Goal: Communication & Community: Answer question/provide support

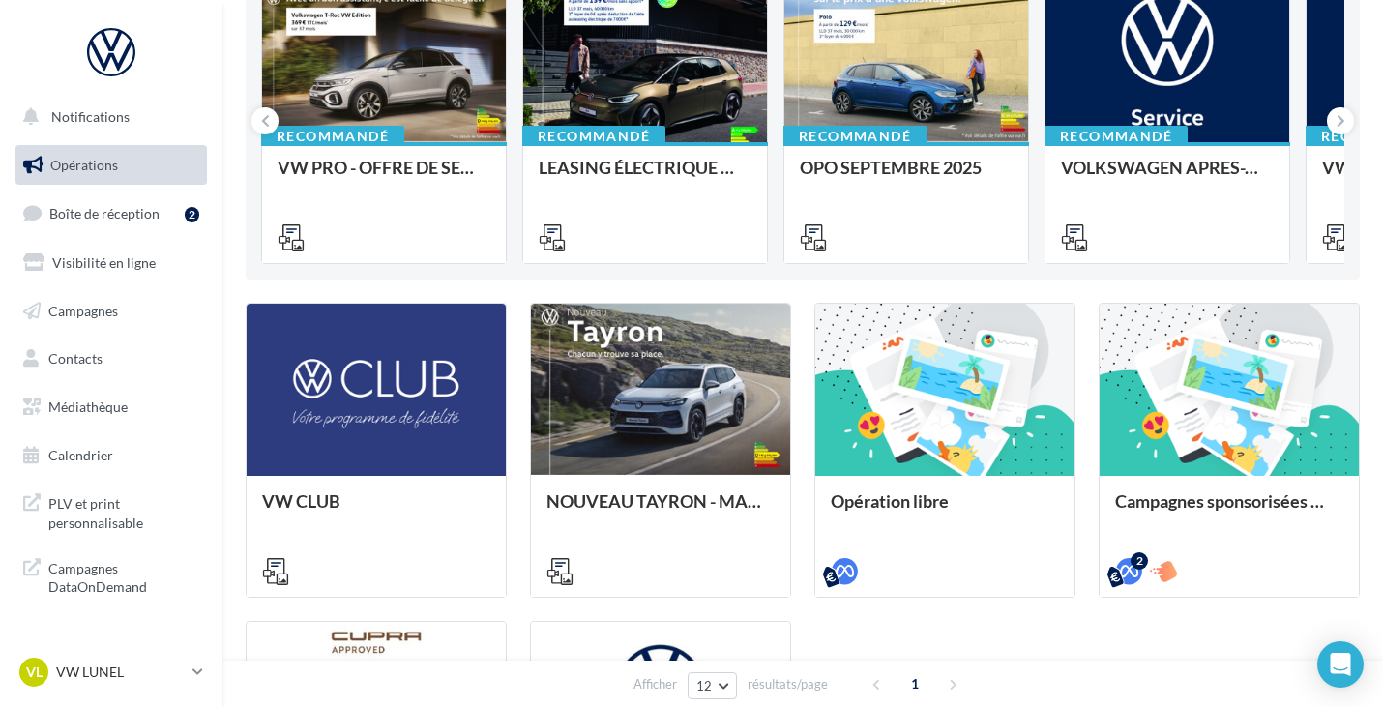
scroll to position [200, 0]
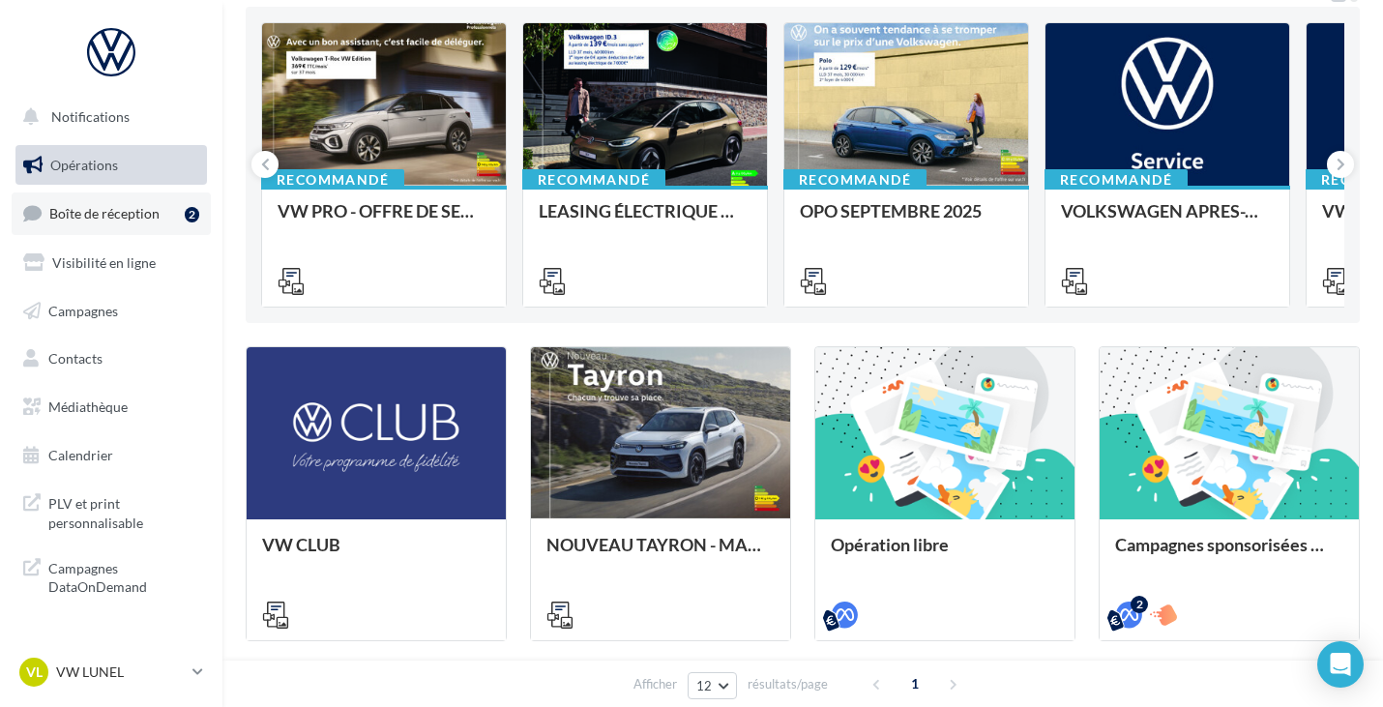
click at [89, 225] on link "Boîte de réception 2" at bounding box center [111, 213] width 199 height 42
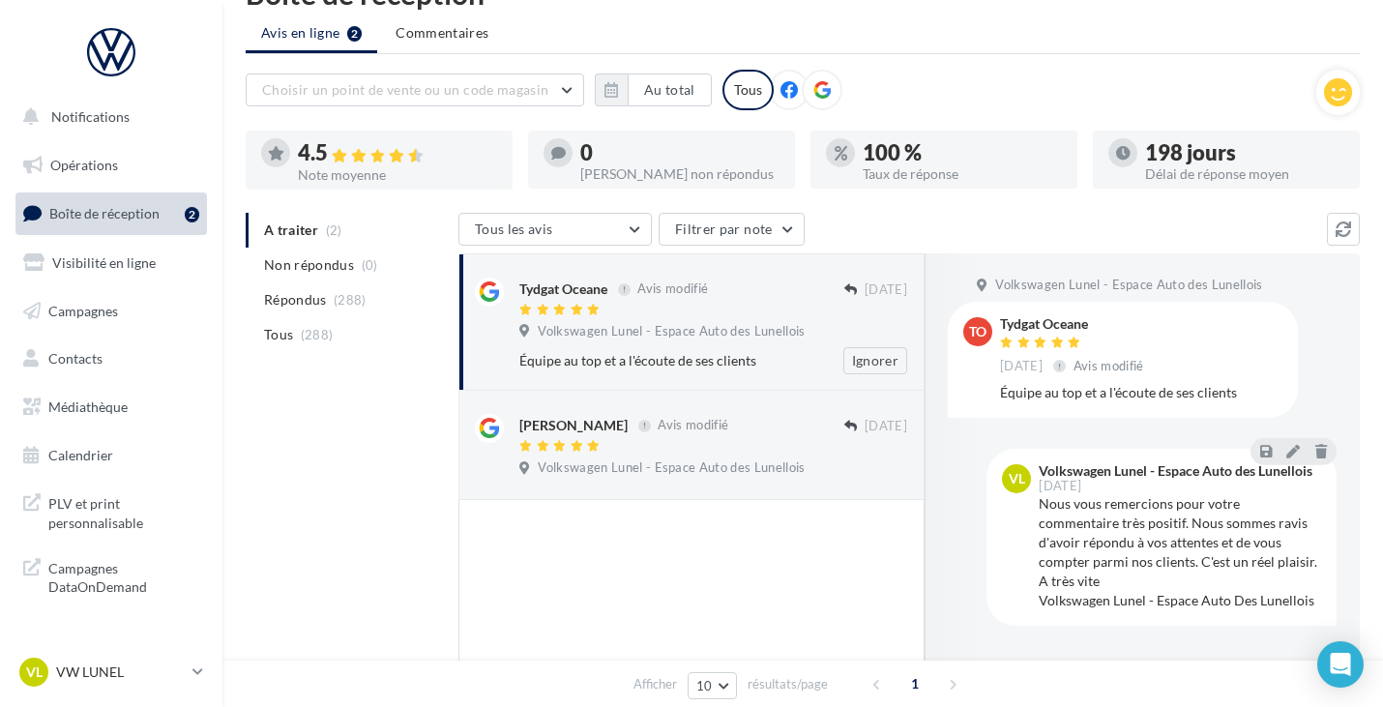
scroll to position [68, 0]
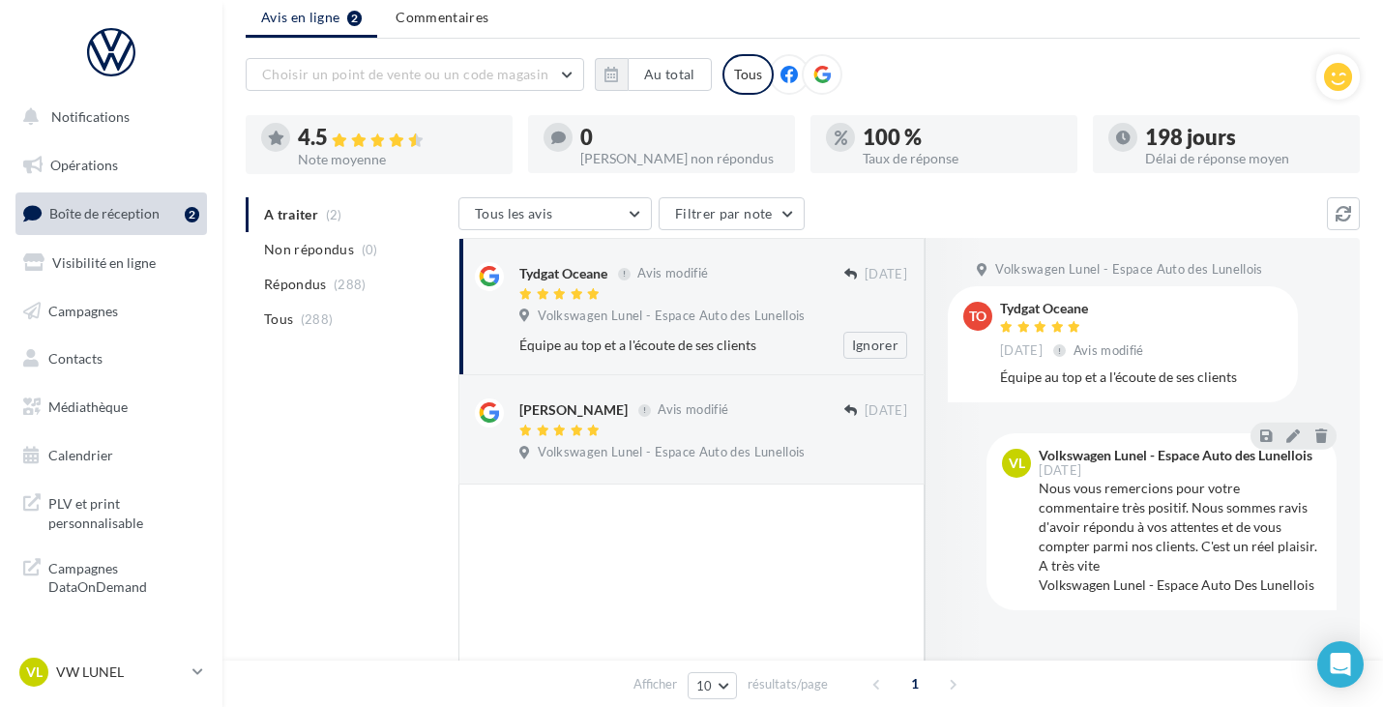
click at [746, 342] on div "Équipe au top et a l'écoute de ses clients" at bounding box center [650, 345] width 262 height 19
click at [706, 414] on div "Avis modifié" at bounding box center [685, 408] width 94 height 17
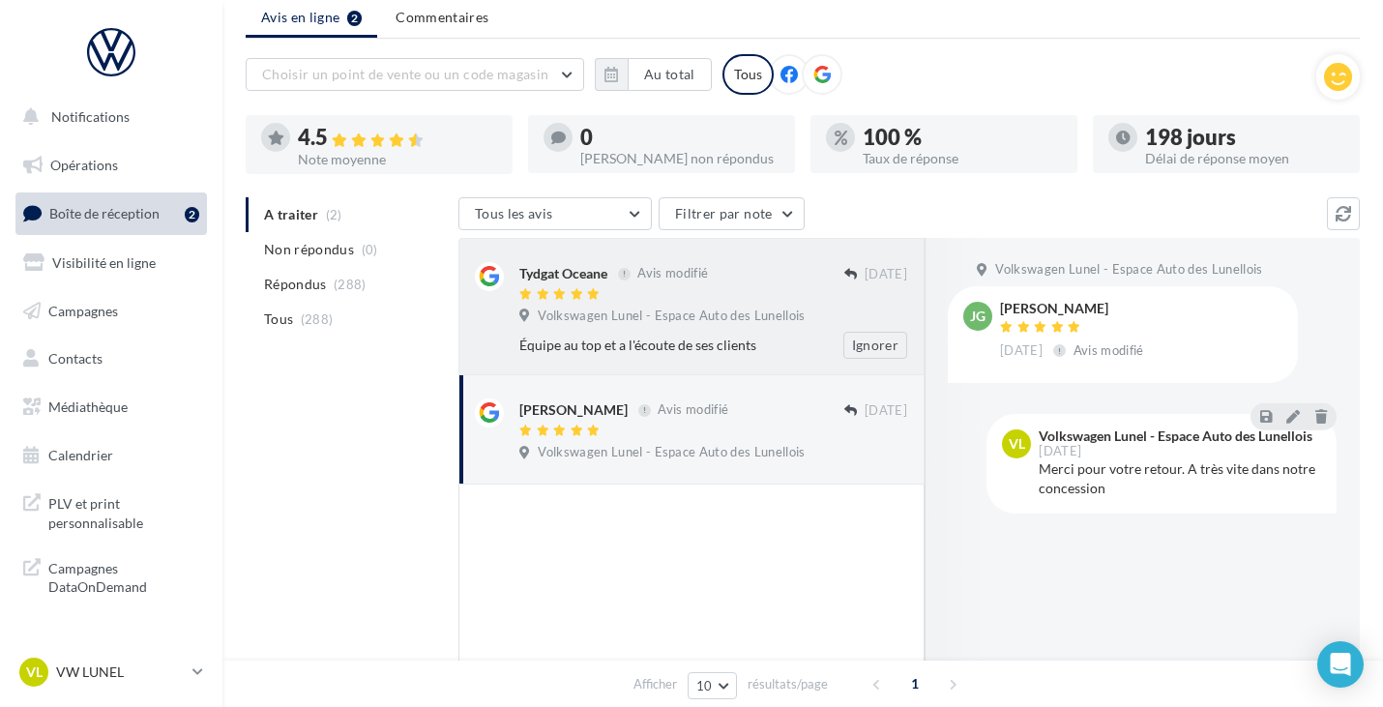
click at [744, 301] on div at bounding box center [681, 295] width 325 height 16
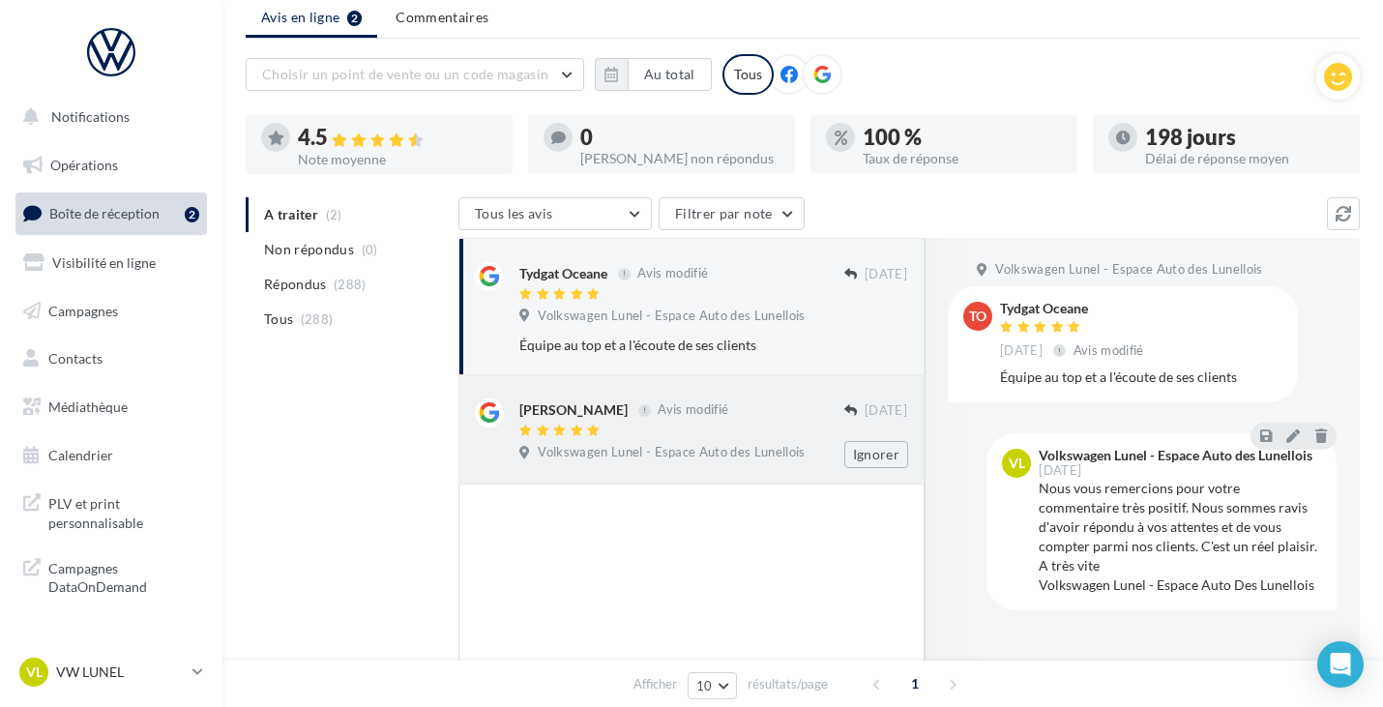
click at [684, 459] on span "Volkswagen Lunel - Espace Auto des Lunellois" at bounding box center [671, 452] width 267 height 17
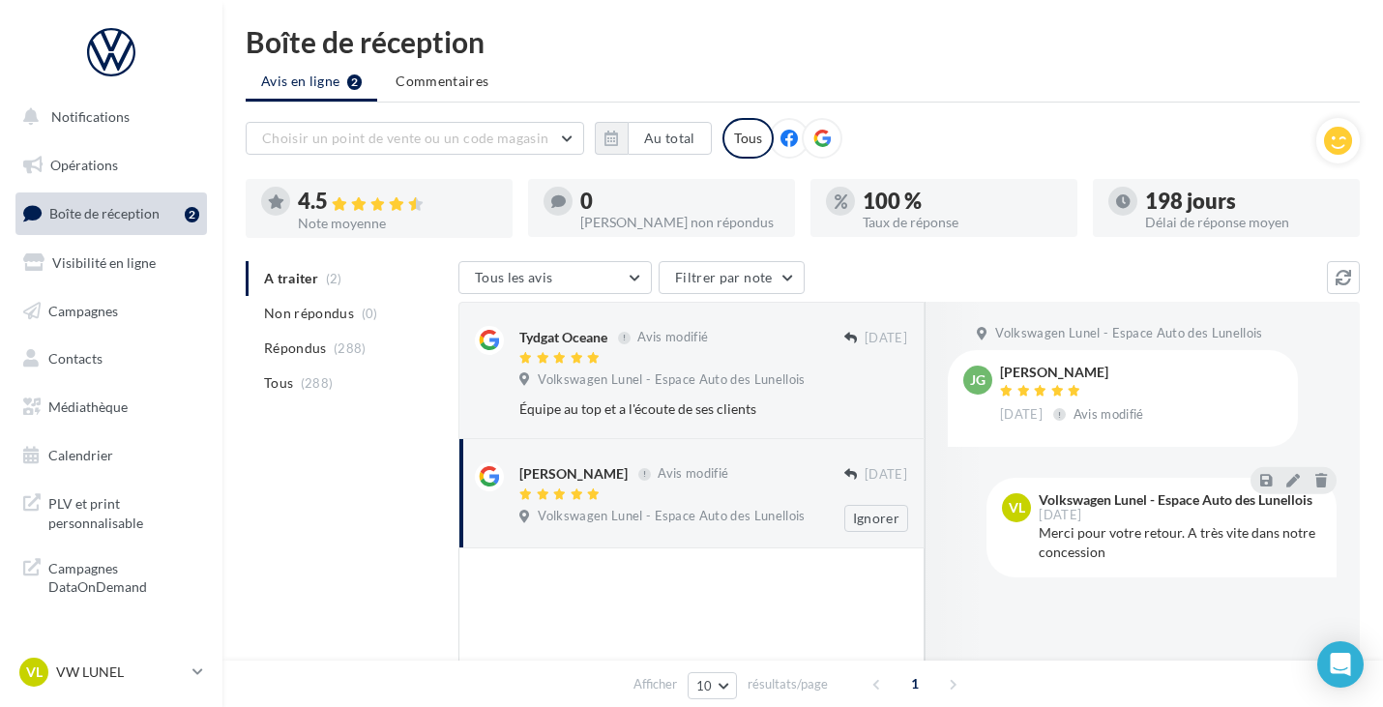
scroll to position [0, 0]
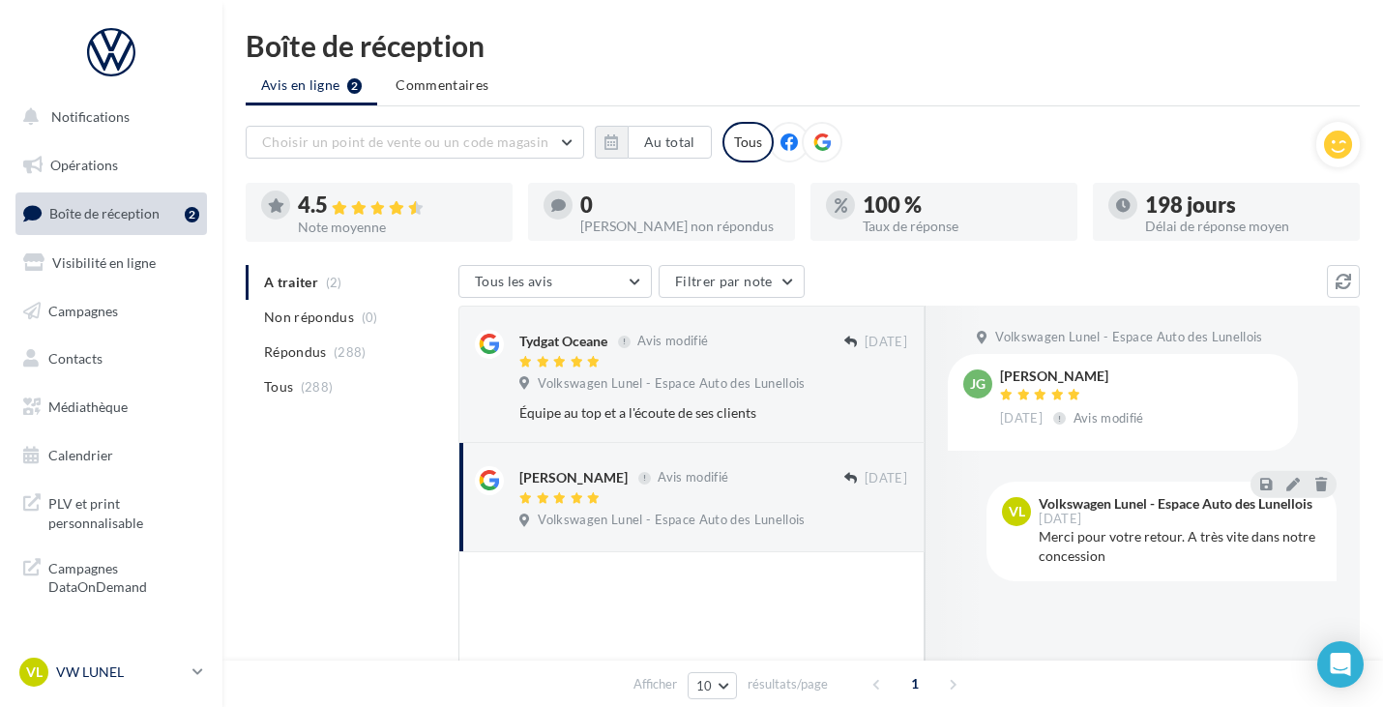
click at [194, 675] on icon at bounding box center [197, 672] width 11 height 16
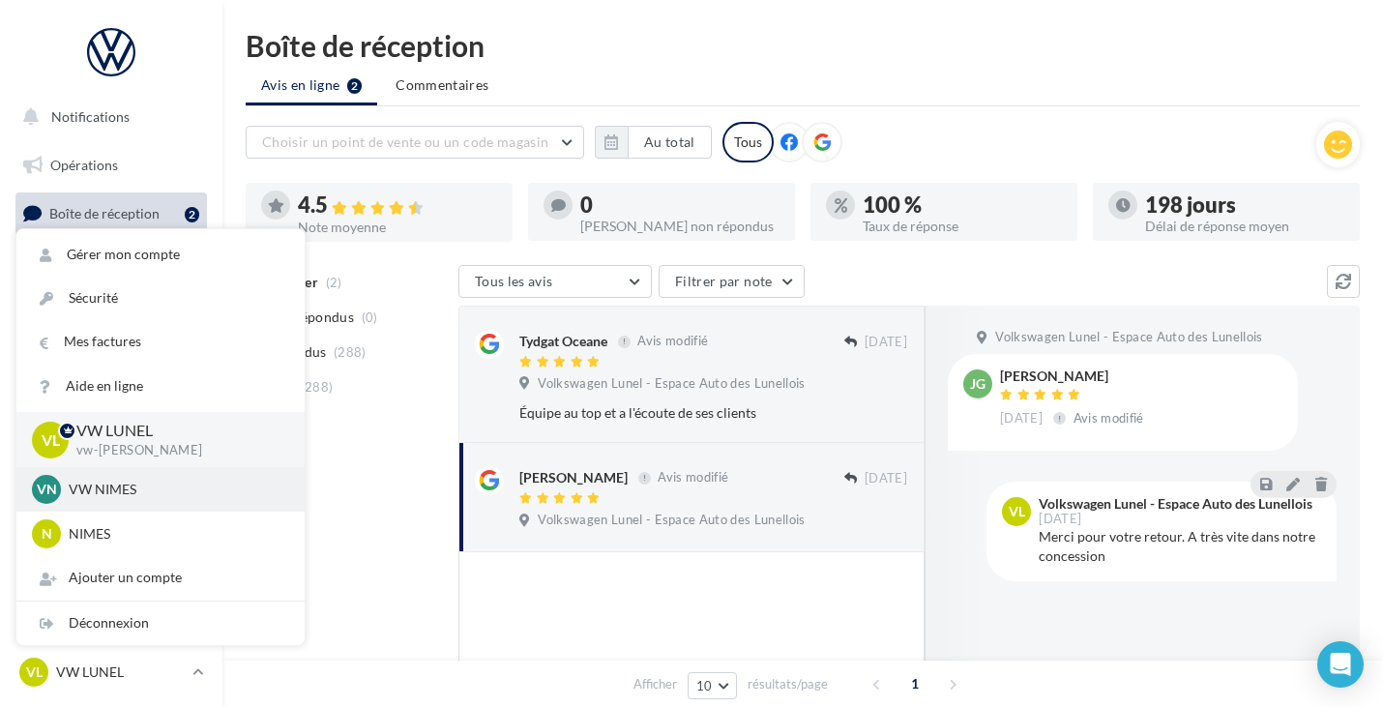
click at [164, 502] on div "VN VW NIMES vw-nim-eli" at bounding box center [160, 489] width 257 height 29
